Goal: Task Accomplishment & Management: Manage account settings

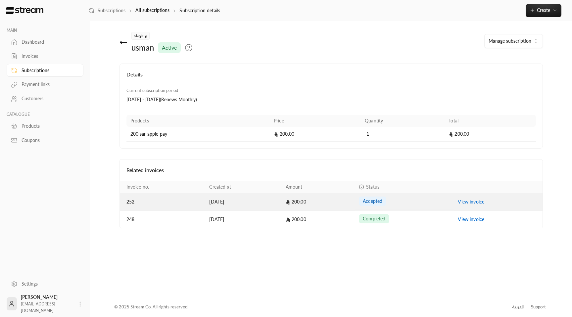
click at [461, 203] on link "View invoice" at bounding box center [471, 202] width 26 height 6
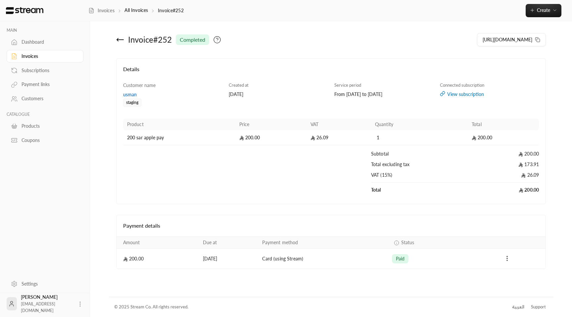
drag, startPoint x: 419, startPoint y: 260, endPoint x: 250, endPoint y: 257, distance: 169.1
click at [250, 257] on tr "200.00 01/09/2025 Card (using Stream) paid" at bounding box center [330, 259] width 429 height 20
click at [205, 260] on td "01/09/2025" at bounding box center [229, 259] width 60 height 20
drag, startPoint x: 197, startPoint y: 259, endPoint x: 224, endPoint y: 260, distance: 27.5
click at [224, 260] on td "01/09/2025" at bounding box center [229, 259] width 60 height 20
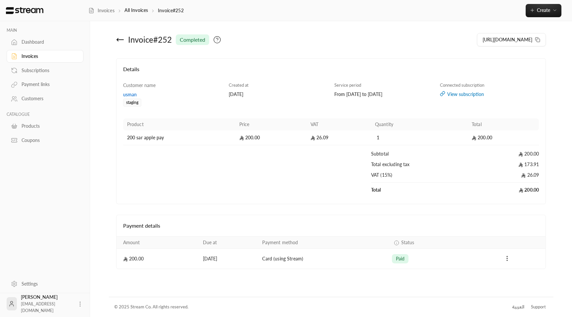
click at [207, 260] on td "01/09/2025" at bounding box center [229, 259] width 60 height 20
click at [207, 259] on td "01/09/2025" at bounding box center [229, 259] width 60 height 20
click at [403, 260] on span "paid" at bounding box center [400, 258] width 9 height 7
click at [38, 124] on div "Products" at bounding box center [49, 126] width 54 height 7
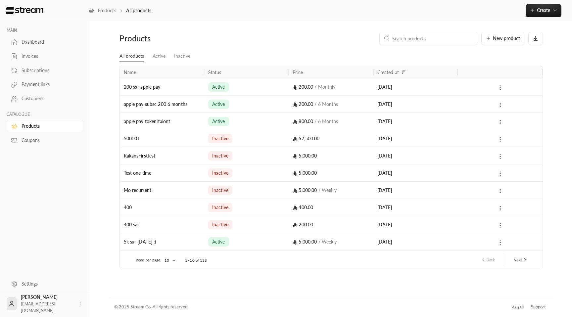
click at [29, 53] on div "Invoices" at bounding box center [49, 56] width 54 height 7
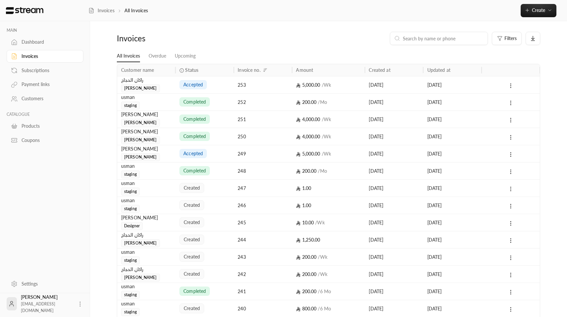
click at [512, 188] on icon at bounding box center [511, 189] width 6 height 6
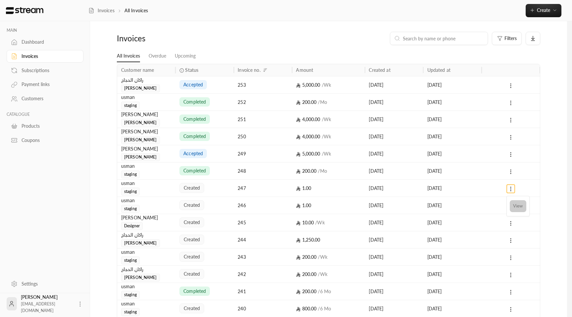
click at [518, 205] on li "View" at bounding box center [517, 206] width 17 height 12
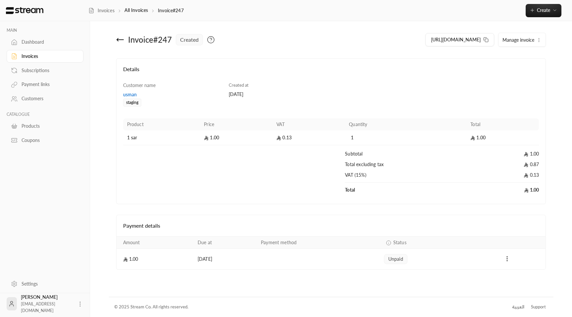
click at [527, 37] on span "Manage invoice" at bounding box center [518, 40] width 32 height 6
click at [517, 69] on span "Cancel" at bounding box center [512, 70] width 13 height 5
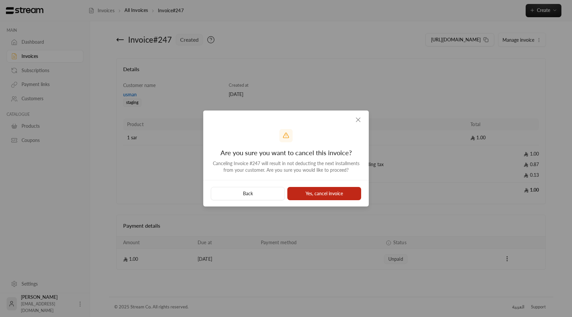
click at [308, 196] on button "Yes, cancel invoice" at bounding box center [324, 193] width 74 height 13
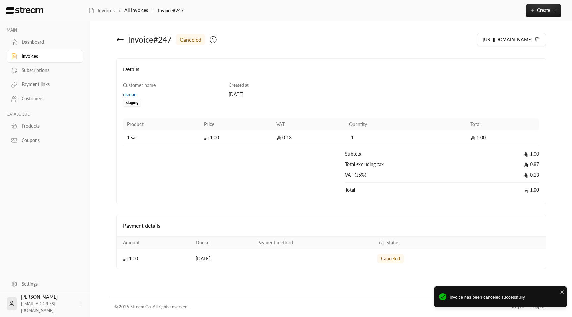
click at [47, 59] on div "Invoices" at bounding box center [49, 56] width 54 height 7
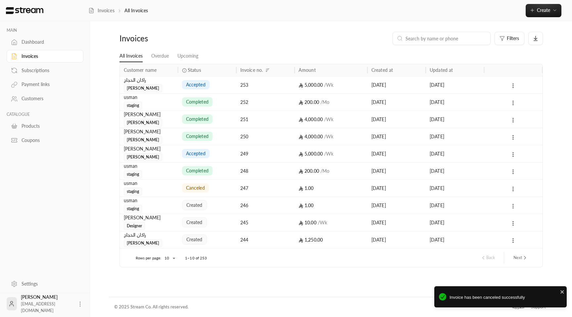
click at [513, 206] on icon at bounding box center [513, 206] width 6 height 6
click at [481, 208] on div at bounding box center [286, 158] width 572 height 317
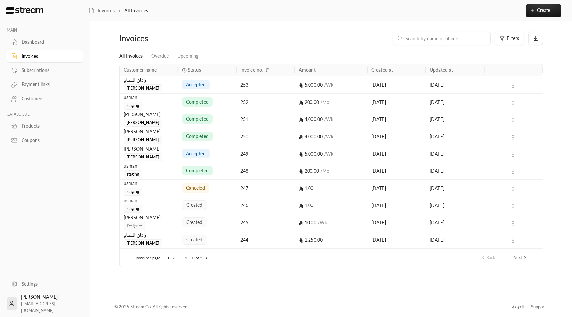
click at [445, 207] on div "[DATE]" at bounding box center [454, 205] width 50 height 17
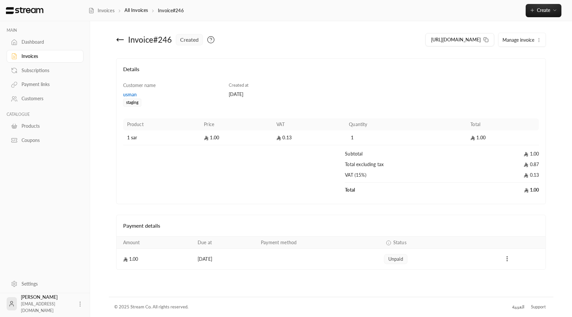
click at [526, 38] on span "Manage invoice" at bounding box center [518, 40] width 32 height 6
click at [525, 71] on link "Cancel" at bounding box center [523, 71] width 41 height 12
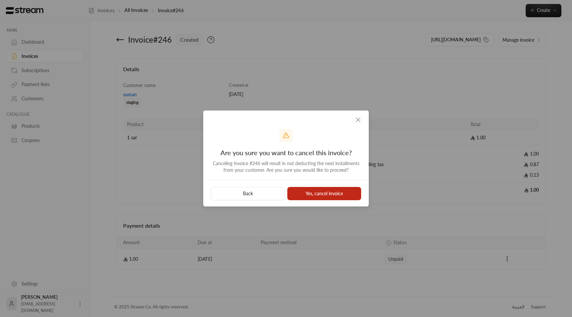
click at [348, 199] on button "Yes, cancel invoice" at bounding box center [324, 193] width 74 height 13
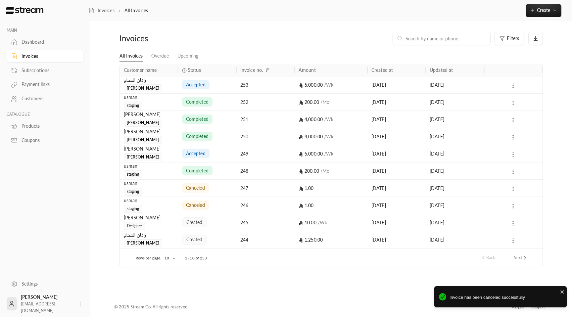
click at [240, 221] on div "245" at bounding box center [265, 222] width 50 height 17
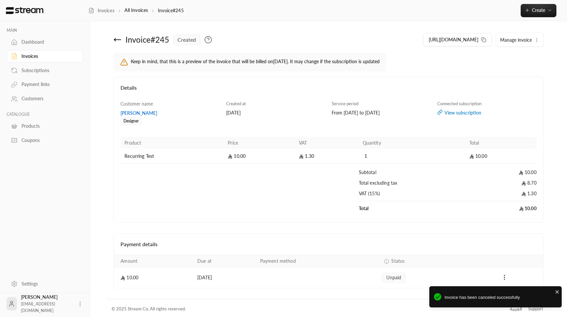
click at [534, 36] on button "Manage invoice" at bounding box center [519, 39] width 47 height 13
click at [528, 72] on link "Cancel" at bounding box center [520, 71] width 41 height 12
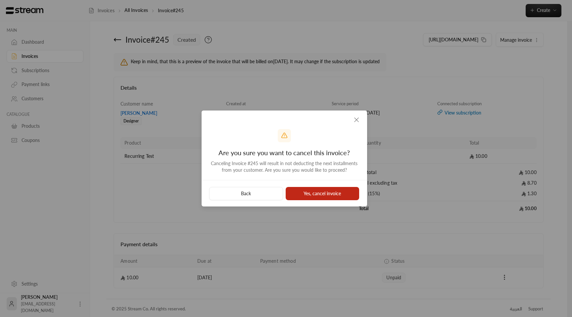
click at [340, 194] on button "Yes, cancel invoice" at bounding box center [323, 193] width 74 height 13
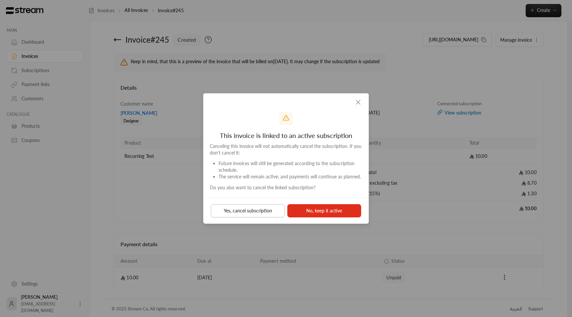
click at [239, 207] on button "Yes, cancel subscription" at bounding box center [248, 210] width 74 height 13
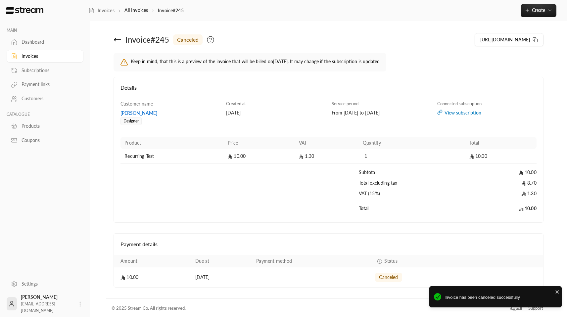
click at [47, 60] on link "Invoices" at bounding box center [45, 56] width 77 height 13
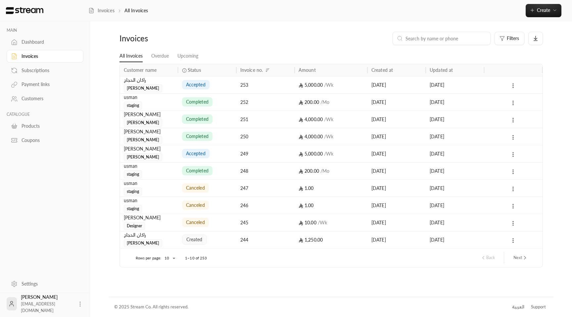
click at [522, 262] on button "Next" at bounding box center [520, 257] width 20 height 11
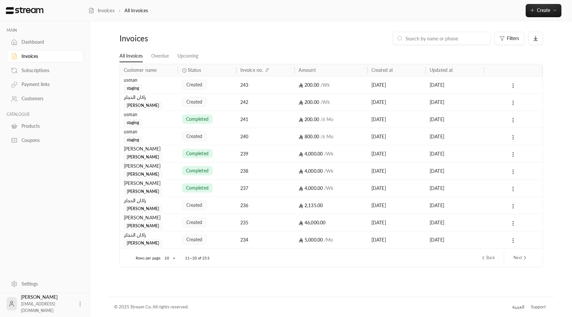
click at [462, 39] on input at bounding box center [445, 38] width 81 height 7
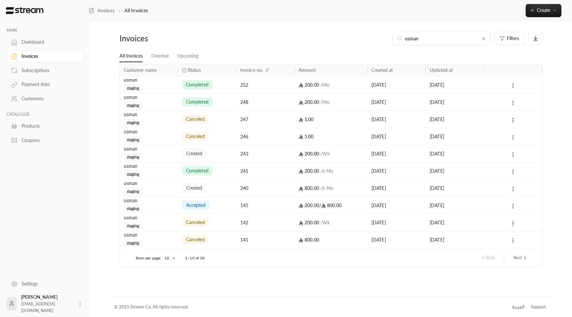
type input "usman"
click at [511, 150] on div at bounding box center [513, 153] width 50 height 17
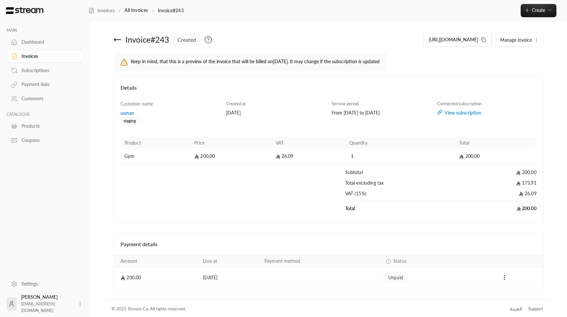
click at [526, 38] on span "Manage invoice" at bounding box center [516, 40] width 32 height 6
click at [514, 66] on link "Cancel" at bounding box center [520, 71] width 41 height 12
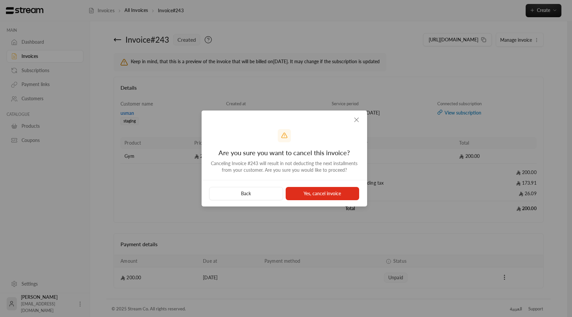
click at [320, 186] on div "Back Yes, cancel invoice" at bounding box center [283, 193] width 165 height 26
click at [311, 196] on button "Yes, cancel invoice" at bounding box center [323, 193] width 74 height 13
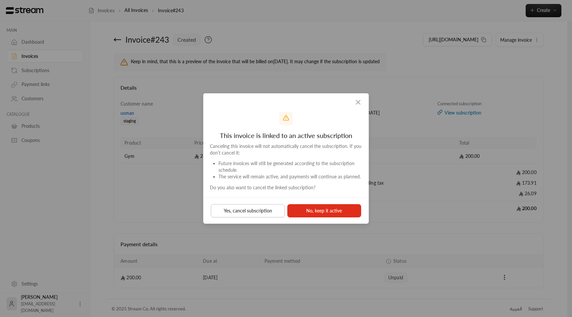
click at [268, 209] on button "Yes, cancel subscription" at bounding box center [248, 210] width 74 height 13
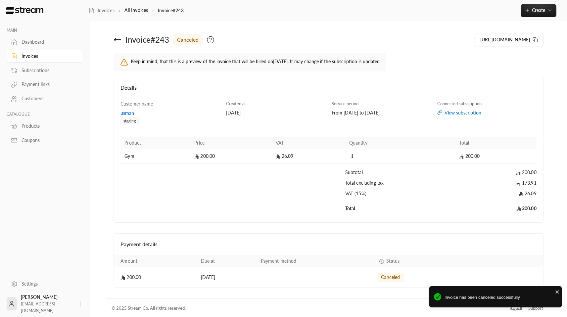
click at [66, 58] on div "Invoices" at bounding box center [49, 56] width 54 height 7
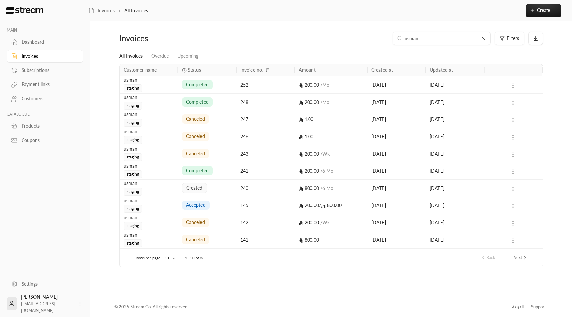
click at [513, 186] on button at bounding box center [512, 189] width 7 height 8
click at [514, 203] on li "View" at bounding box center [520, 206] width 17 height 12
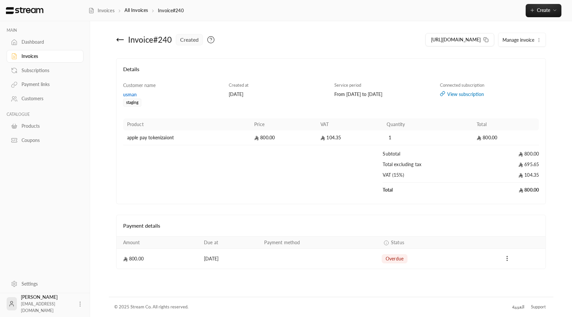
click at [511, 39] on span "Manage invoice" at bounding box center [518, 40] width 32 height 6
click at [513, 69] on span "Cancel" at bounding box center [512, 70] width 13 height 5
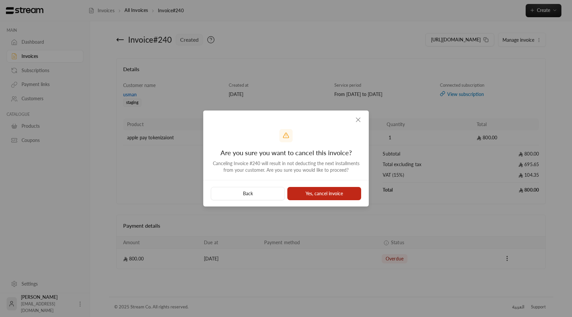
click at [311, 197] on button "Yes, cancel invoice" at bounding box center [324, 193] width 74 height 13
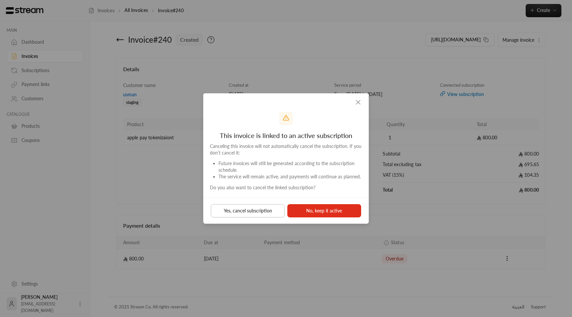
click at [271, 215] on button "Yes, cancel subscription" at bounding box center [248, 210] width 74 height 13
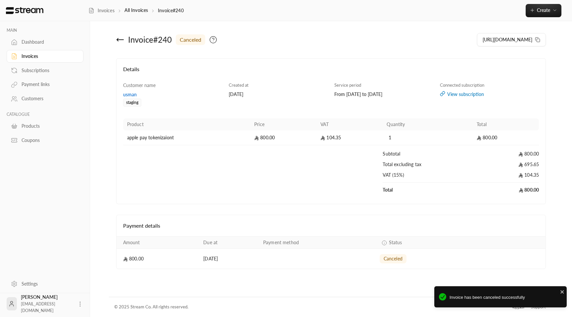
click at [45, 57] on div "Invoices" at bounding box center [49, 56] width 54 height 7
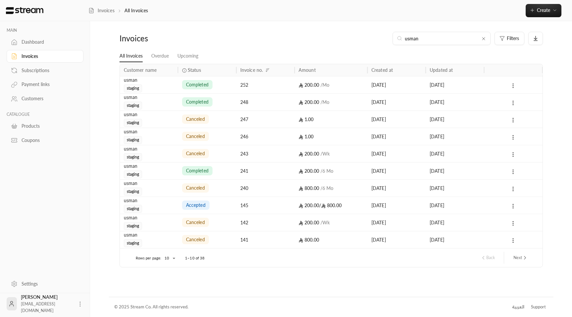
click at [516, 258] on button "Next" at bounding box center [520, 257] width 20 height 11
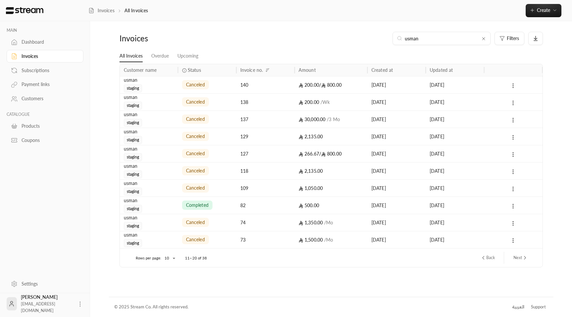
click at [514, 255] on button "Next" at bounding box center [520, 257] width 20 height 11
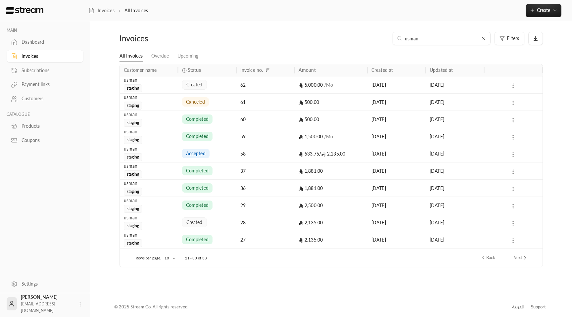
click at [513, 86] on circle at bounding box center [513, 85] width 1 height 1
click at [519, 107] on li "View" at bounding box center [520, 103] width 17 height 12
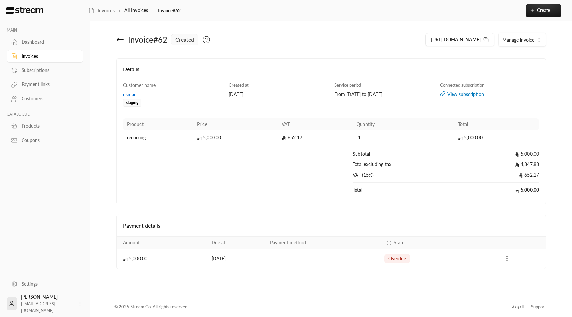
click at [510, 37] on span "Manage invoice" at bounding box center [518, 40] width 32 height 6
click at [511, 72] on span "Cancel" at bounding box center [512, 70] width 13 height 5
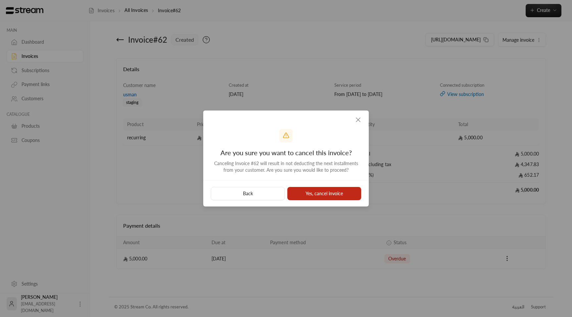
click at [325, 192] on button "Yes, cancel invoice" at bounding box center [324, 193] width 74 height 13
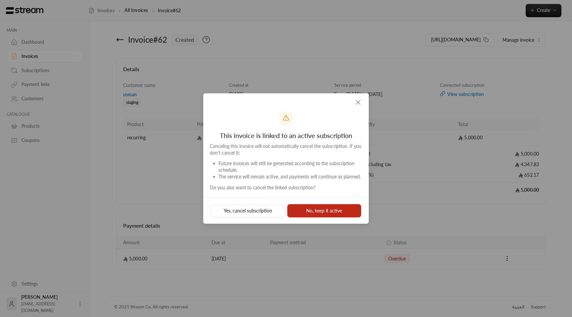
click at [316, 207] on button "No, keep it active" at bounding box center [324, 210] width 74 height 13
click at [316, 207] on div "No, keep it active" at bounding box center [324, 210] width 74 height 13
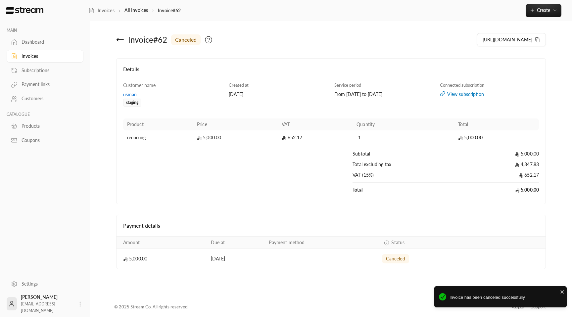
click at [34, 76] on link "Subscriptions" at bounding box center [45, 70] width 77 height 13
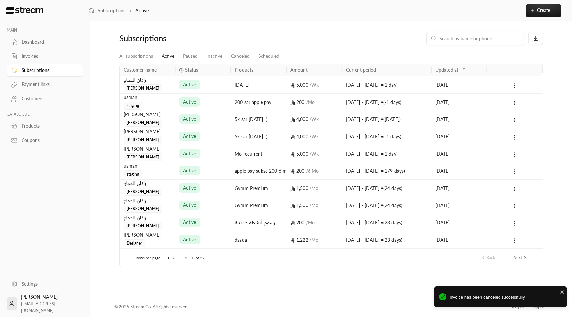
click at [455, 37] on input at bounding box center [479, 38] width 81 height 7
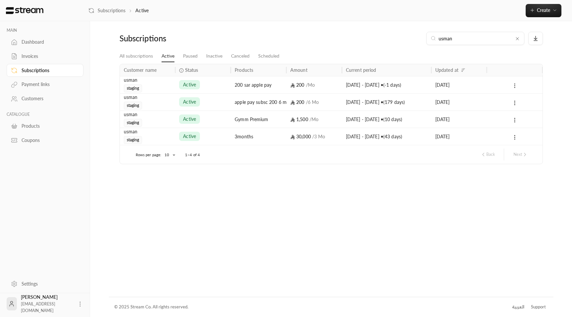
type input "usman"
click at [516, 84] on icon at bounding box center [514, 86] width 6 height 6
click at [527, 116] on li "Cancel" at bounding box center [523, 115] width 20 height 12
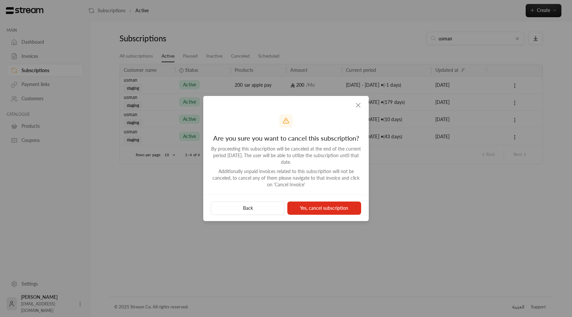
click at [328, 204] on button "Yes, cancel subscription" at bounding box center [324, 207] width 74 height 13
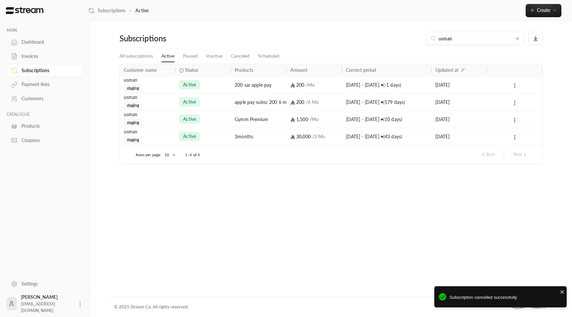
click at [514, 86] on circle at bounding box center [514, 85] width 1 height 1
click at [519, 106] on link "View" at bounding box center [521, 103] width 17 height 12
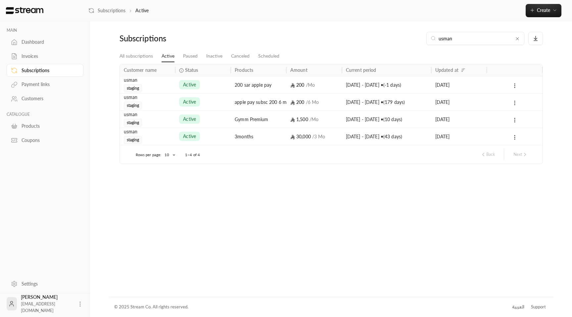
click at [515, 101] on icon at bounding box center [514, 103] width 6 height 6
click at [516, 135] on li "Cancel" at bounding box center [523, 132] width 20 height 12
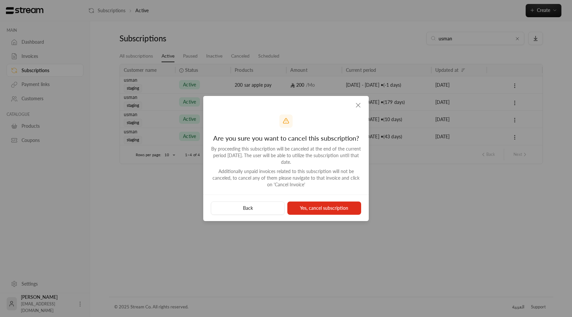
click at [337, 206] on button "Yes, cancel subscription" at bounding box center [324, 207] width 74 height 13
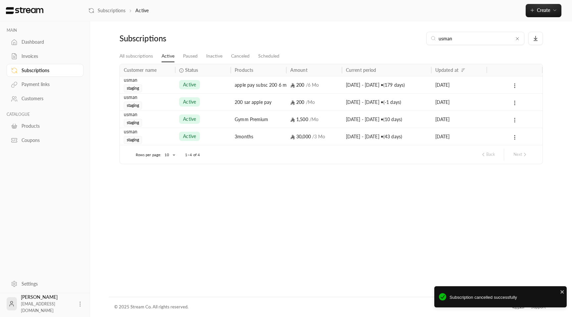
click at [514, 117] on icon at bounding box center [514, 120] width 6 height 6
click at [528, 151] on li "Cancel" at bounding box center [523, 149] width 20 height 12
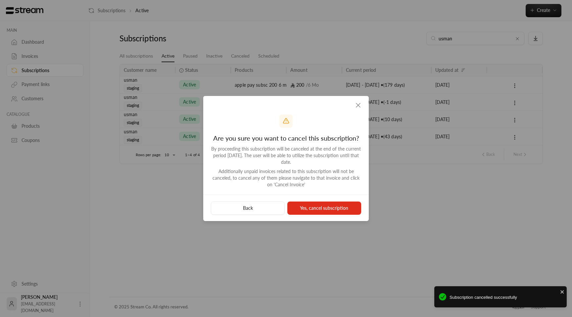
click at [331, 209] on button "Yes, cancel subscription" at bounding box center [324, 207] width 74 height 13
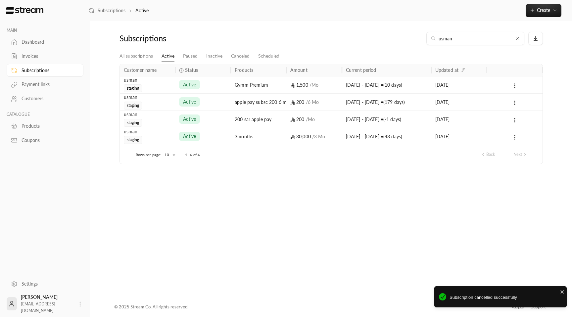
click at [515, 137] on icon at bounding box center [514, 137] width 6 height 6
click at [518, 164] on li "Cancel" at bounding box center [523, 166] width 20 height 12
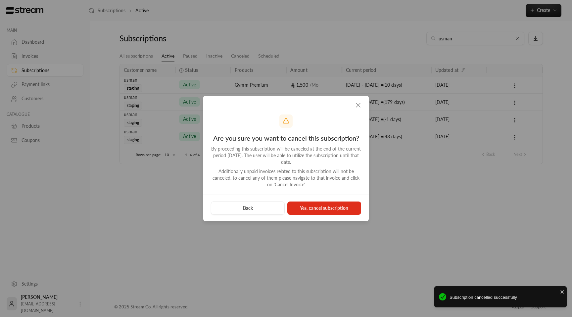
click at [320, 209] on button "Yes, cancel subscription" at bounding box center [324, 207] width 74 height 13
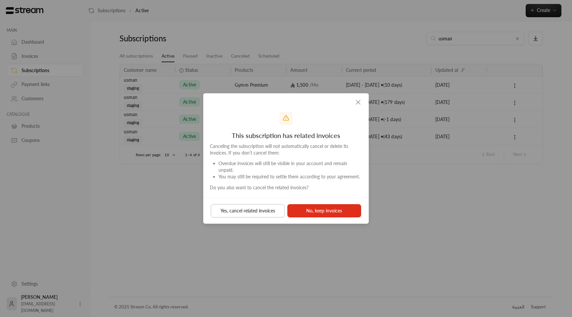
click at [271, 205] on button "Yes, cancel related invoices" at bounding box center [248, 210] width 74 height 13
click at [248, 207] on button "Yes, cancel related invoices" at bounding box center [248, 210] width 74 height 13
click at [249, 213] on button "Yes, cancel related invoices" at bounding box center [248, 210] width 74 height 13
click at [302, 210] on button "No, keep invoices" at bounding box center [324, 210] width 74 height 13
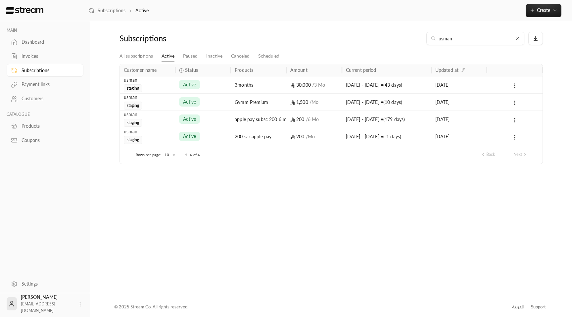
click at [512, 136] on icon at bounding box center [514, 137] width 6 height 6
click at [420, 168] on div at bounding box center [286, 158] width 572 height 317
click at [189, 139] on span "active" at bounding box center [189, 136] width 13 height 7
click at [241, 55] on link "Canceled" at bounding box center [240, 56] width 19 height 12
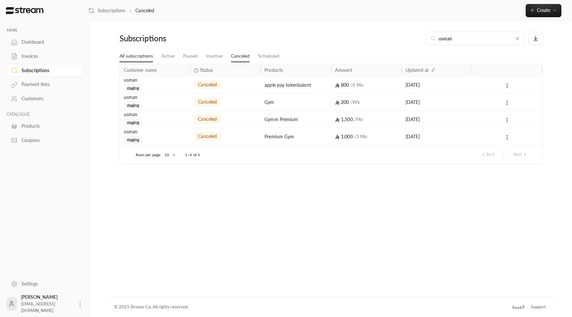
click at [145, 55] on link "All subscriptions" at bounding box center [135, 56] width 33 height 12
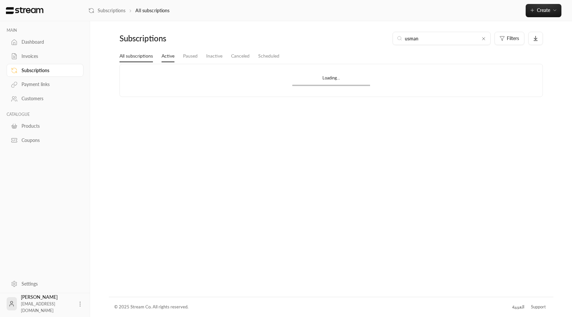
click at [170, 54] on link "Active" at bounding box center [167, 56] width 13 height 12
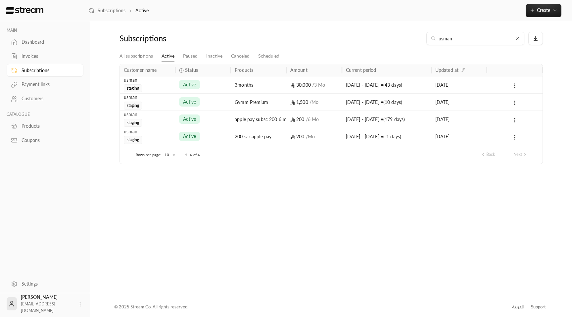
click at [327, 139] on div "200 / Mo" at bounding box center [314, 136] width 48 height 17
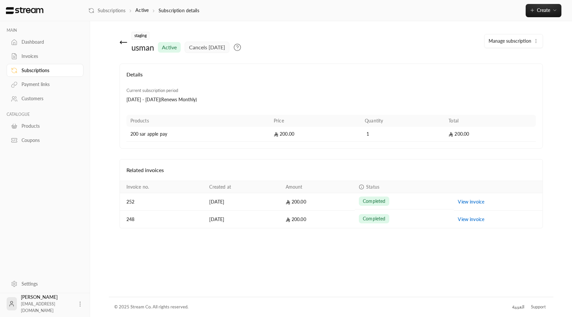
click at [525, 44] on button "Manage subscription" at bounding box center [513, 40] width 58 height 13
click at [318, 90] on div "Current subscription period 01/09/2025 - 01/09/2025 ( Renews Monthly )" at bounding box center [331, 99] width 416 height 24
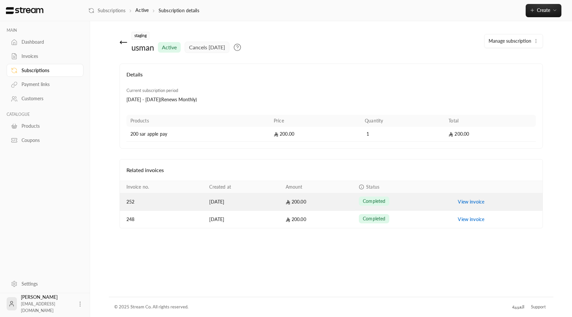
click at [463, 203] on link "View invoice" at bounding box center [471, 202] width 26 height 6
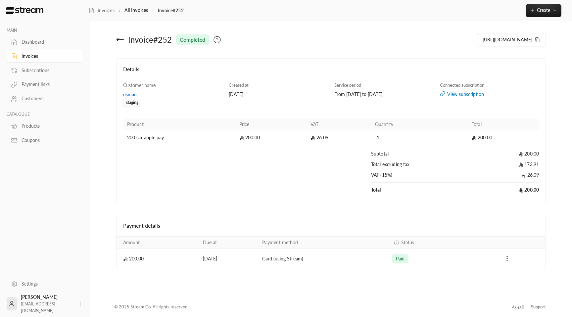
click at [117, 39] on icon at bounding box center [117, 39] width 1 height 3
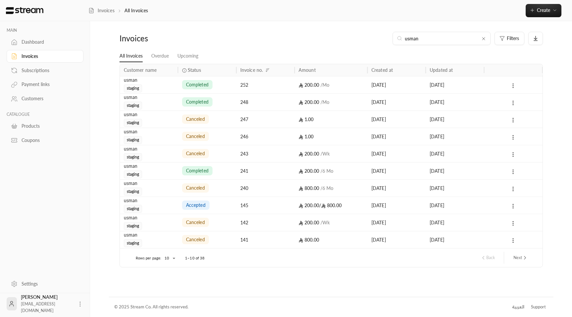
click at [462, 86] on div "[DATE]" at bounding box center [454, 84] width 50 height 17
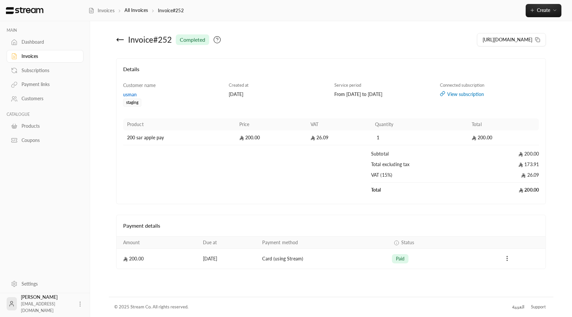
click at [122, 41] on icon at bounding box center [120, 40] width 8 height 8
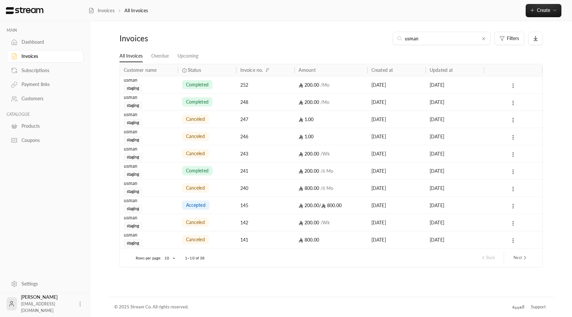
click at [513, 84] on circle at bounding box center [513, 84] width 1 height 1
click at [469, 85] on div at bounding box center [286, 158] width 572 height 317
click at [160, 56] on link "Overdue" at bounding box center [160, 56] width 18 height 12
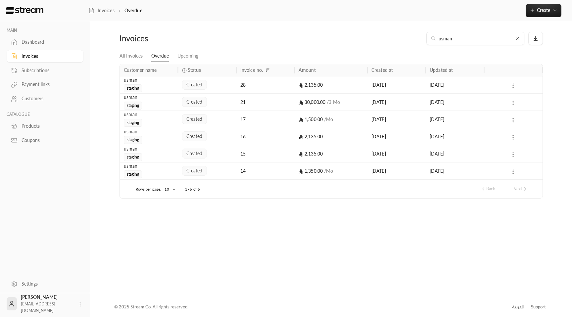
click at [516, 84] on button at bounding box center [512, 86] width 7 height 8
click at [502, 103] on div at bounding box center [286, 158] width 572 height 317
click at [516, 90] on div at bounding box center [513, 84] width 50 height 17
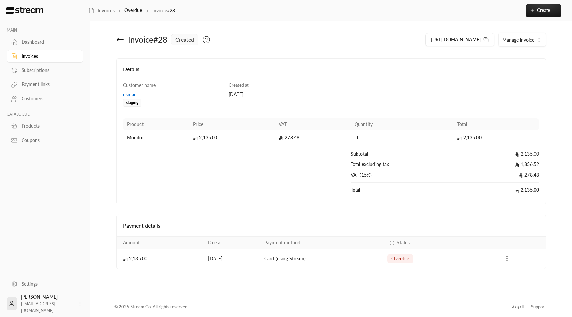
click at [526, 35] on button "Manage invoice" at bounding box center [521, 39] width 47 height 13
click at [528, 69] on link "Cancel" at bounding box center [523, 71] width 41 height 12
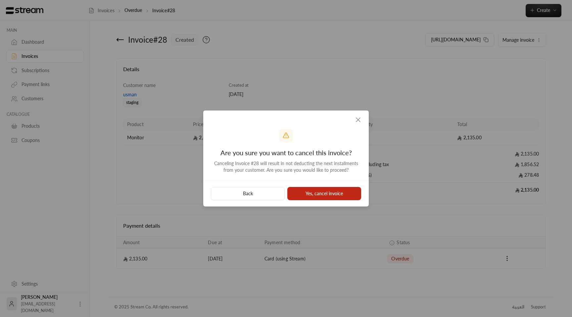
click at [317, 197] on button "Yes, cancel invoice" at bounding box center [324, 193] width 74 height 13
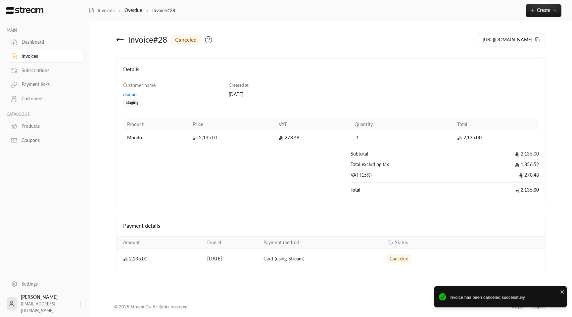
click at [116, 40] on icon at bounding box center [120, 40] width 8 height 8
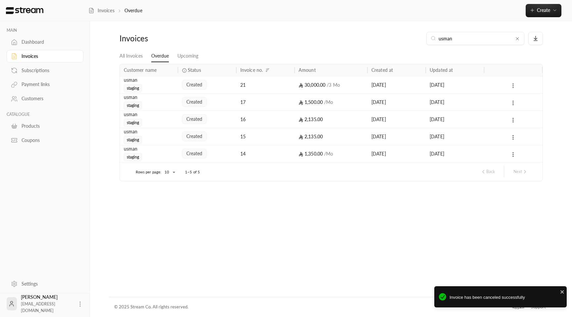
click at [512, 87] on icon at bounding box center [513, 86] width 6 height 6
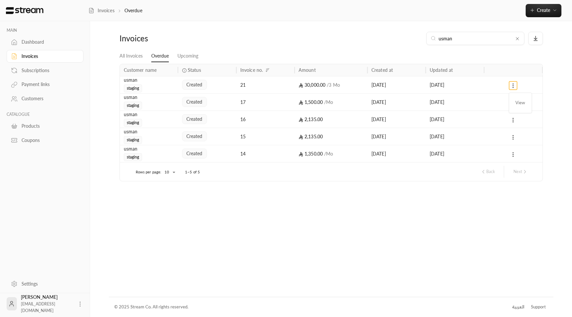
click at [520, 104] on li "View" at bounding box center [520, 103] width 17 height 12
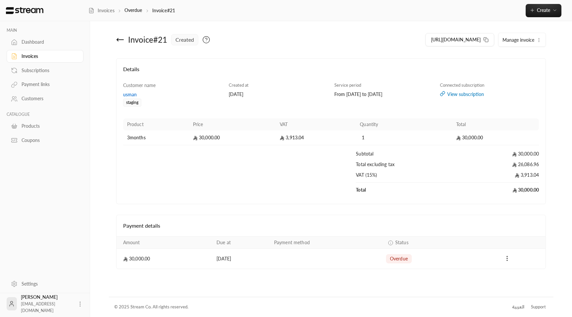
click at [524, 39] on span "Manage invoice" at bounding box center [518, 40] width 32 height 6
click at [525, 72] on link "Cancel" at bounding box center [523, 71] width 41 height 12
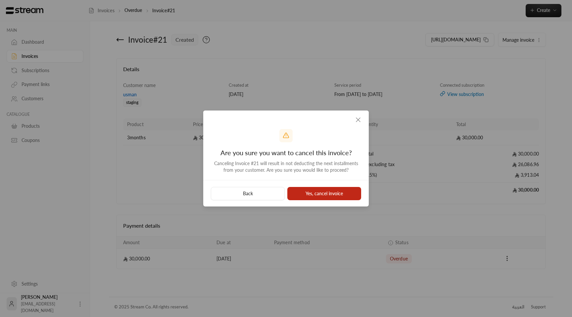
click at [314, 195] on button "Yes, cancel invoice" at bounding box center [324, 193] width 74 height 13
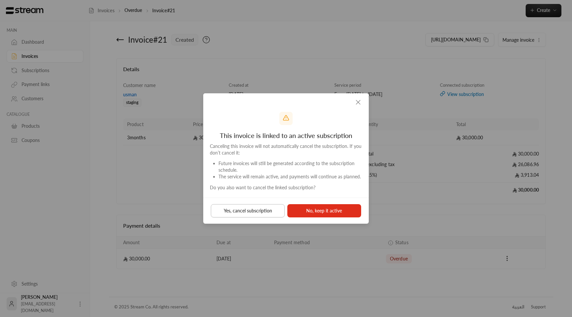
click at [252, 212] on button "Yes, cancel subscription" at bounding box center [248, 210] width 74 height 13
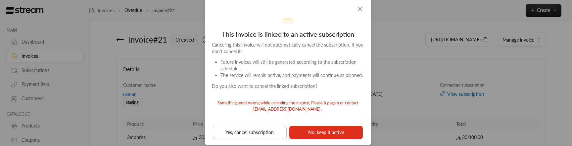
scroll to position [22, 0]
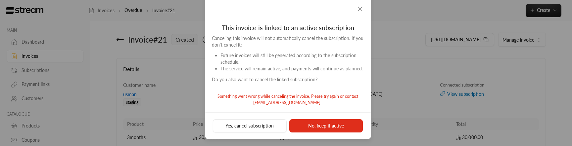
drag, startPoint x: 359, startPoint y: 9, endPoint x: 364, endPoint y: 10, distance: 5.2
click at [359, 9] on icon "button" at bounding box center [360, 9] width 8 height 8
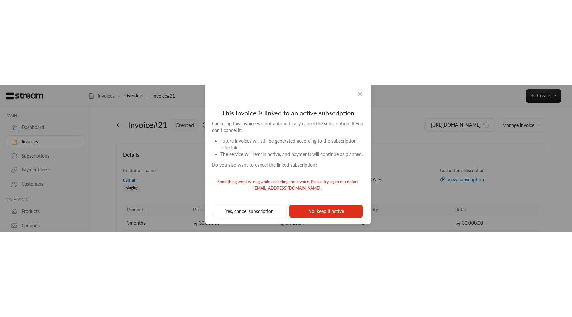
scroll to position [0, 0]
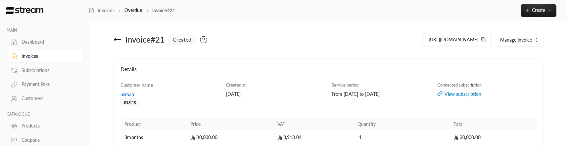
click at [508, 38] on span "Manage invoice" at bounding box center [516, 40] width 32 height 6
click at [508, 68] on span "Cancel" at bounding box center [510, 70] width 13 height 5
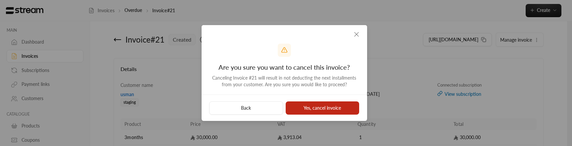
click at [317, 110] on button "Yes, cancel invoice" at bounding box center [323, 108] width 74 height 13
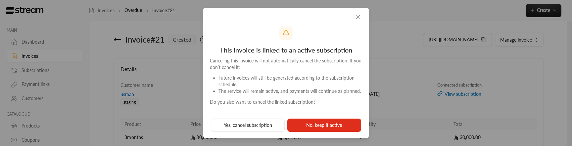
click at [263, 129] on button "Yes, cancel subscription" at bounding box center [248, 125] width 74 height 13
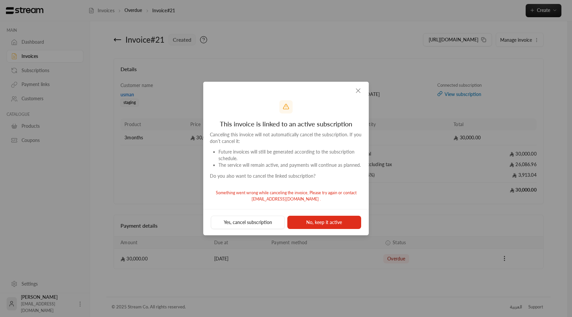
click at [361, 89] on icon "button" at bounding box center [358, 91] width 8 height 8
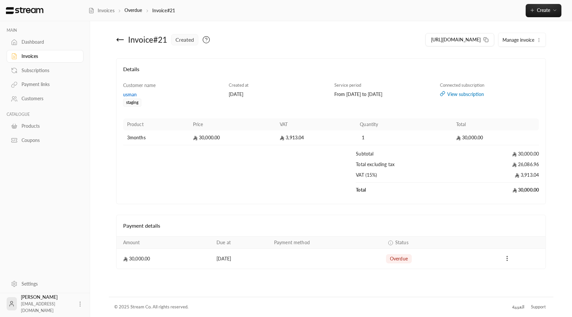
click at [525, 42] on span "Manage invoice" at bounding box center [518, 40] width 32 height 6
click at [518, 68] on link "Cancel" at bounding box center [523, 71] width 41 height 12
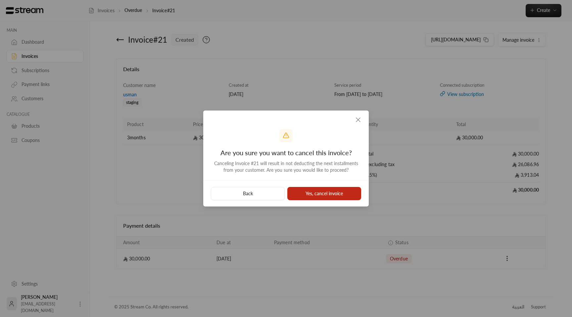
click at [320, 194] on button "Yes, cancel invoice" at bounding box center [324, 193] width 74 height 13
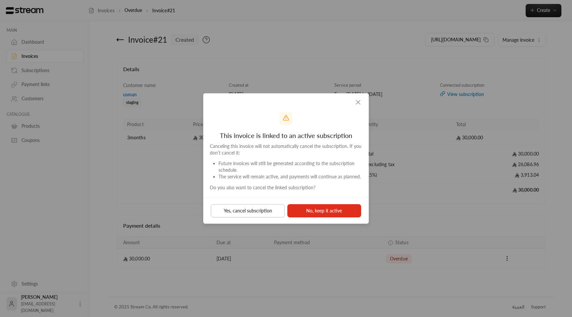
click at [262, 212] on button "Yes, cancel subscription" at bounding box center [248, 210] width 74 height 13
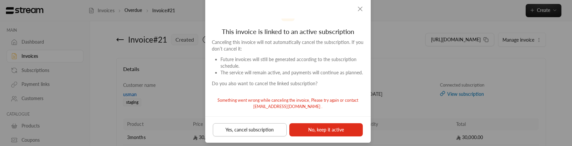
scroll to position [22, 0]
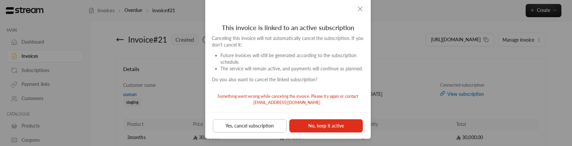
click at [247, 125] on button "Yes, cancel subscription" at bounding box center [250, 125] width 74 height 13
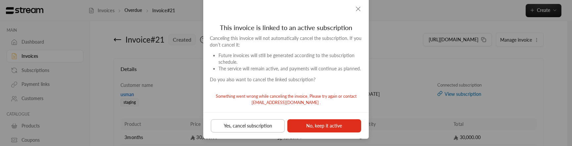
click at [246, 125] on button "Yes, cancel subscription" at bounding box center [248, 125] width 74 height 13
click at [358, 9] on icon "button" at bounding box center [358, 9] width 8 height 8
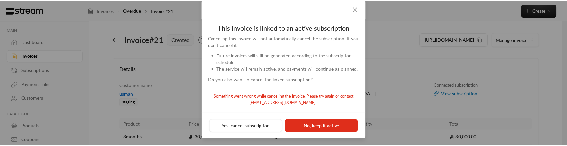
scroll to position [0, 0]
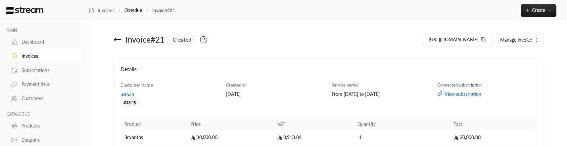
click at [453, 95] on div "View subscription" at bounding box center [486, 94] width 99 height 7
click at [38, 49] on div "Invoices" at bounding box center [45, 56] width 77 height 14
click at [39, 58] on div "Invoices" at bounding box center [49, 56] width 54 height 7
